Goal: Task Accomplishment & Management: Complete application form

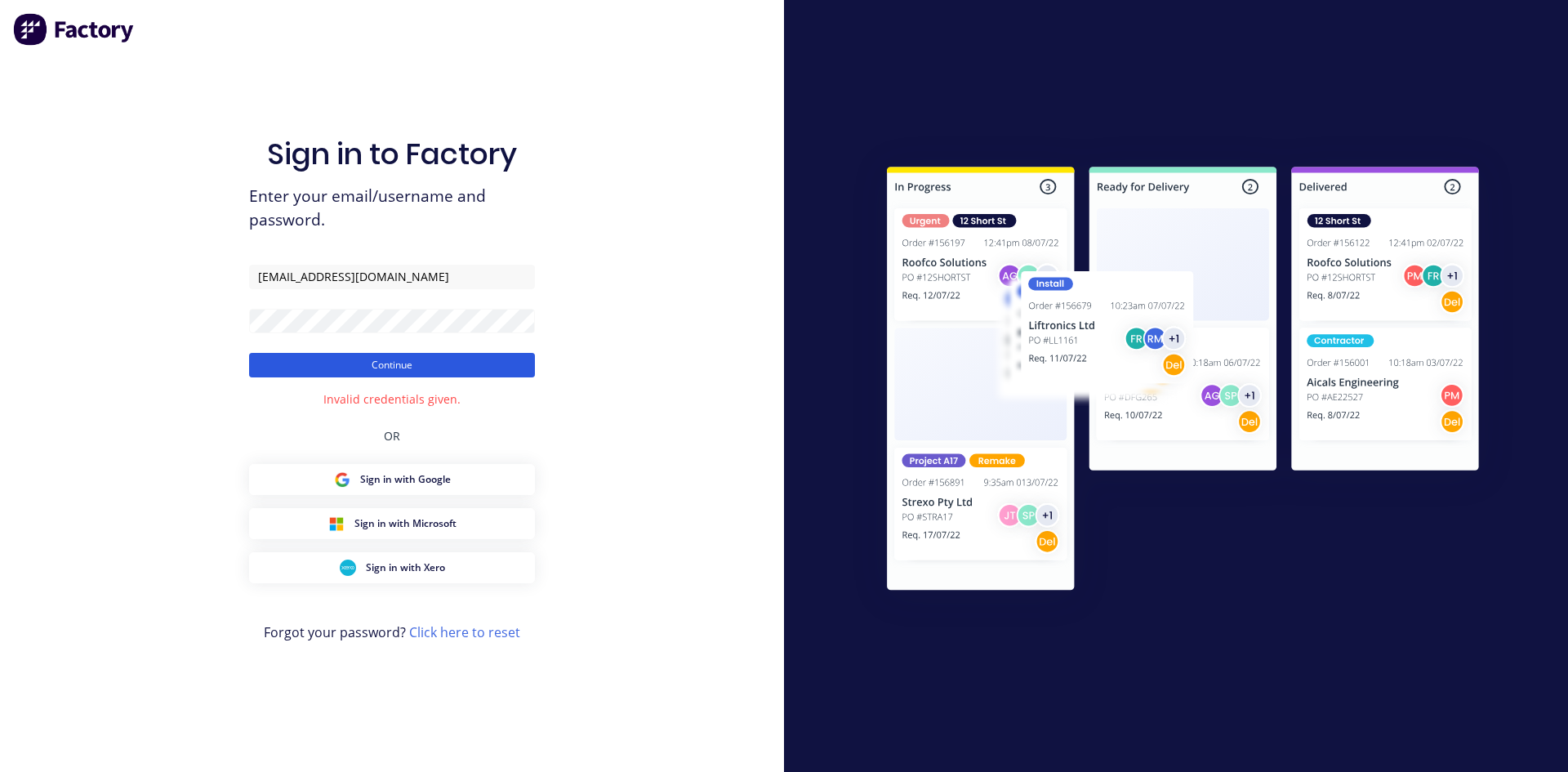
click at [451, 370] on button "Continue" at bounding box center [392, 364] width 286 height 24
click at [379, 371] on button "Continue" at bounding box center [392, 364] width 286 height 24
click at [392, 364] on button "Continue" at bounding box center [392, 364] width 286 height 24
click at [343, 275] on input "[EMAIL_ADDRESS][DOMAIN_NAME]" at bounding box center [392, 277] width 286 height 24
click at [387, 369] on button "Continue" at bounding box center [392, 364] width 286 height 24
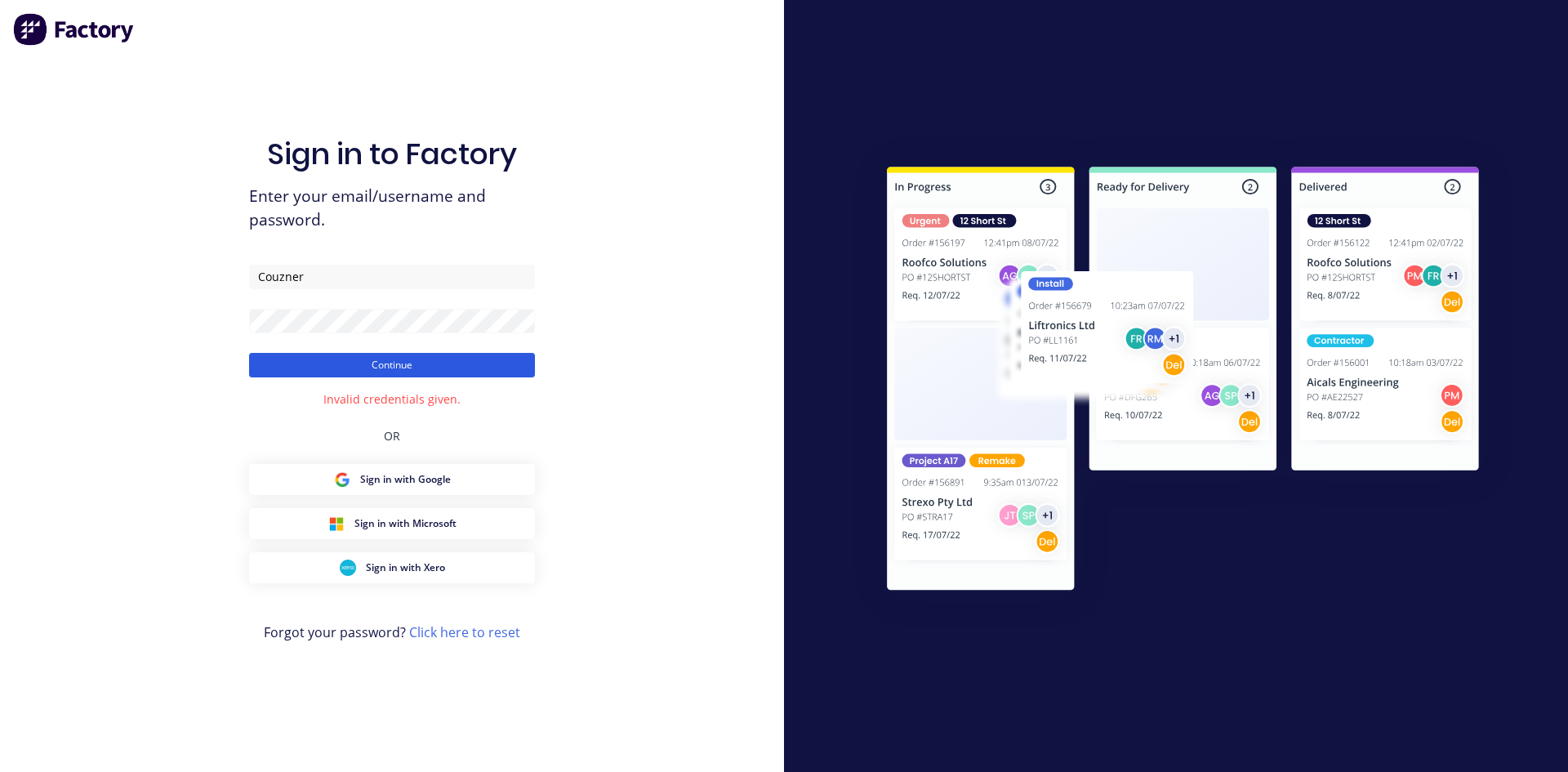
click at [389, 358] on button "Continue" at bounding box center [392, 364] width 286 height 24
click at [395, 366] on button "Continue" at bounding box center [392, 364] width 286 height 24
click at [337, 277] on input "Couzner" at bounding box center [392, 277] width 286 height 24
type input "[EMAIL_ADDRESS][DOMAIN_NAME]"
click at [380, 367] on button "Continue" at bounding box center [392, 364] width 286 height 24
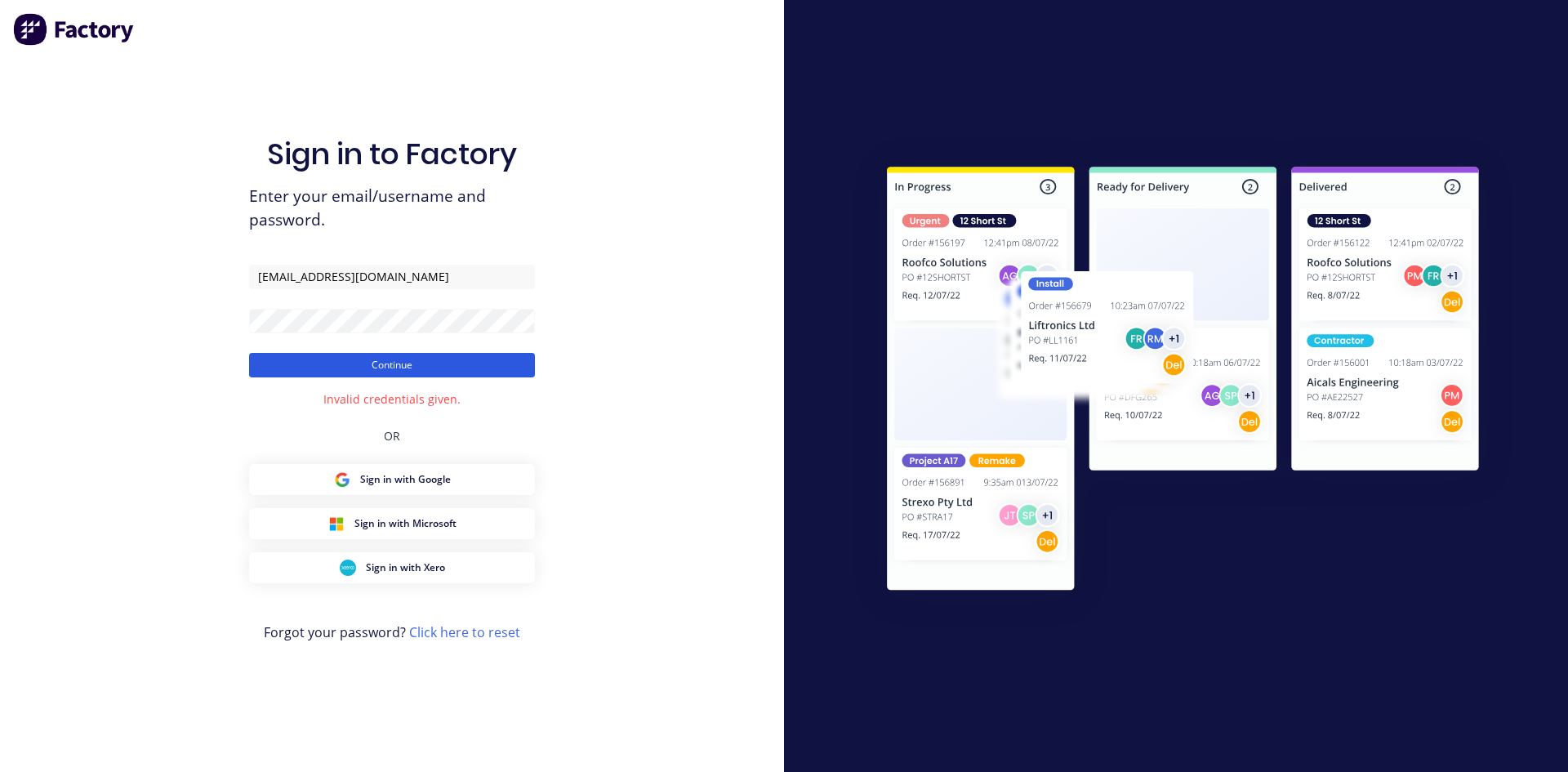
click at [386, 363] on button "Continue" at bounding box center [392, 364] width 286 height 24
click at [387, 363] on button "Continue" at bounding box center [392, 364] width 286 height 24
click at [217, 311] on div "Sign in to Factory Enter your email/username and password. [EMAIL_ADDRESS][DOMA…" at bounding box center [392, 386] width 784 height 772
click at [568, 323] on div "Sign in to Factory Enter your email/username and password. [EMAIL_ADDRESS][DOMA…" at bounding box center [392, 386] width 784 height 772
